Goal: Task Accomplishment & Management: Complete application form

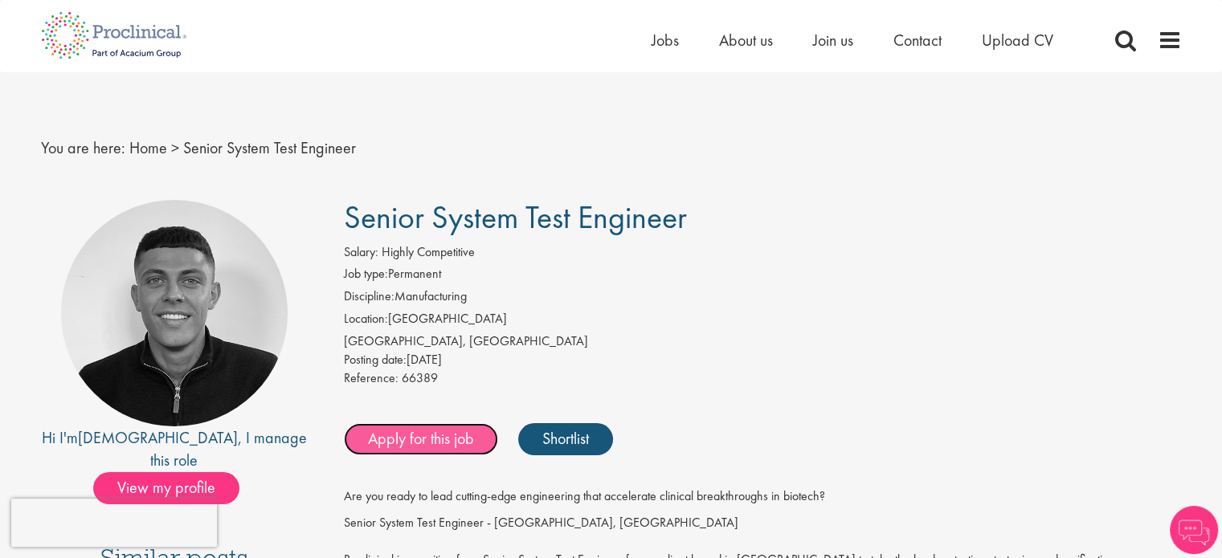
click at [445, 427] on link "Apply for this job" at bounding box center [421, 439] width 154 height 32
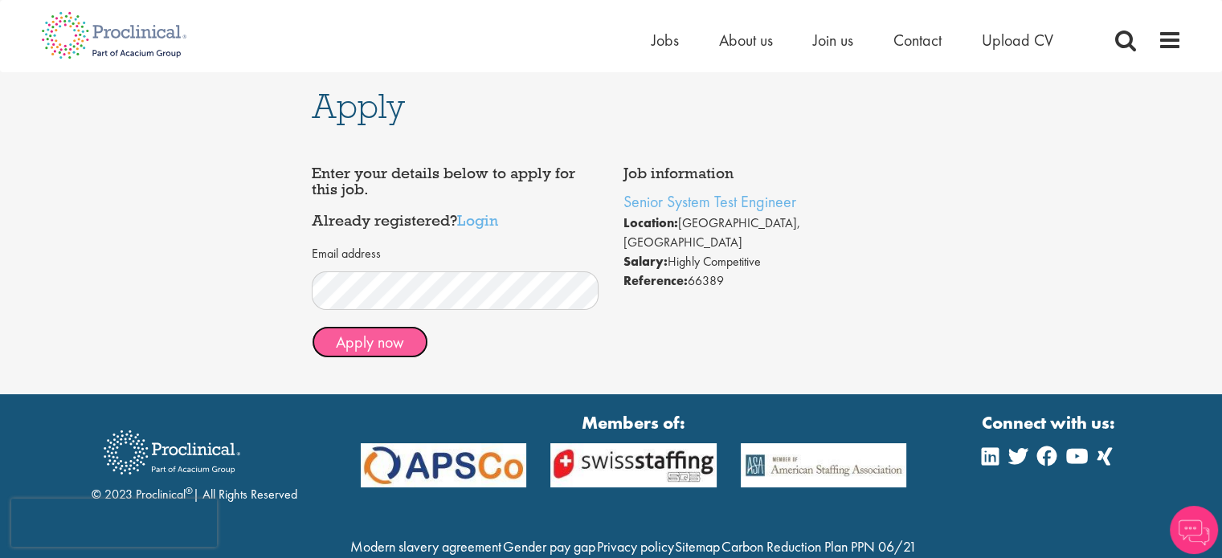
click at [369, 346] on button "Apply now" at bounding box center [370, 342] width 116 height 32
